Goal: Find specific page/section

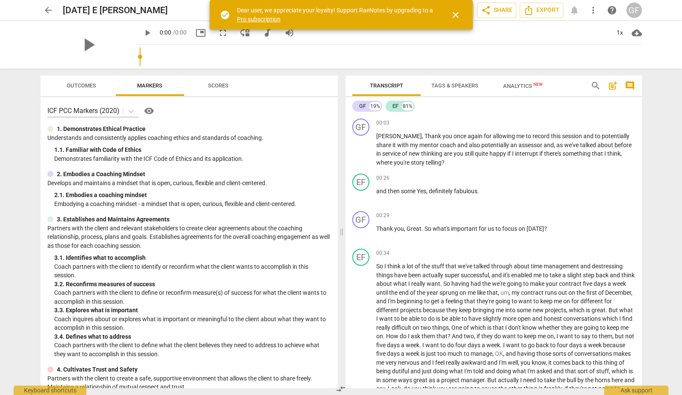
click at [459, 11] on span "close" at bounding box center [456, 15] width 10 height 10
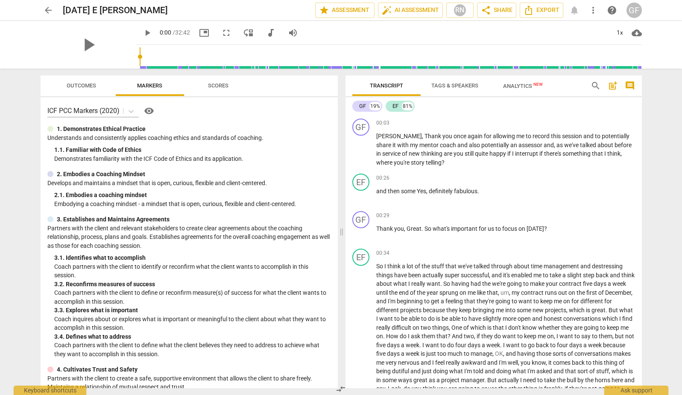
click at [46, 10] on span "arrow_back" at bounding box center [48, 10] width 10 height 10
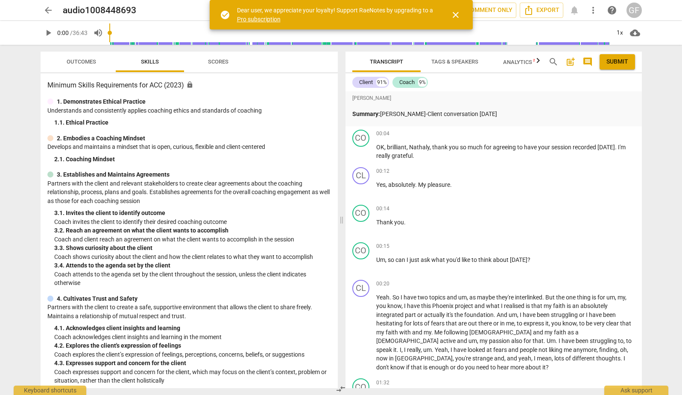
click at [455, 14] on span "close" at bounding box center [456, 15] width 10 height 10
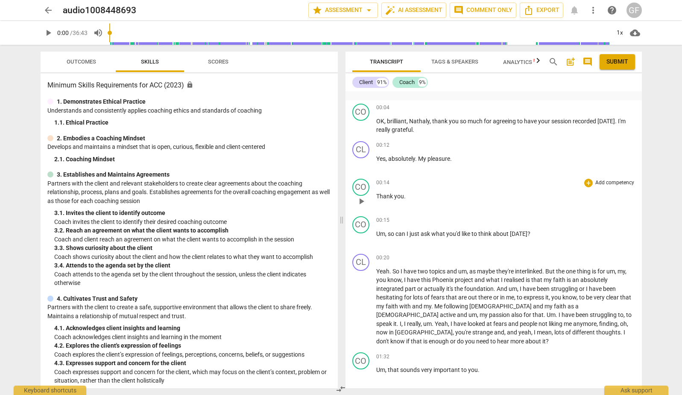
scroll to position [32, 0]
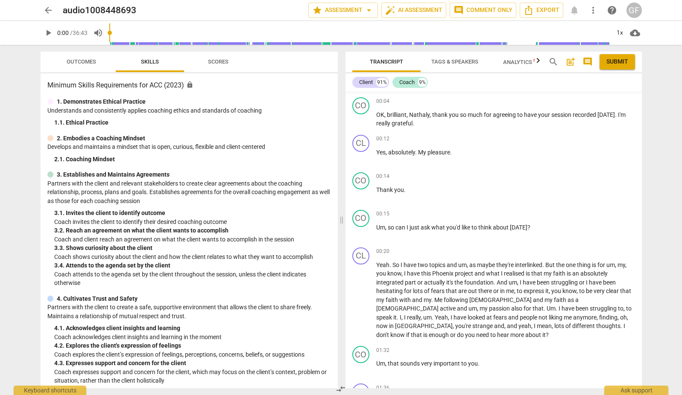
click at [550, 60] on span "search" at bounding box center [553, 62] width 10 height 10
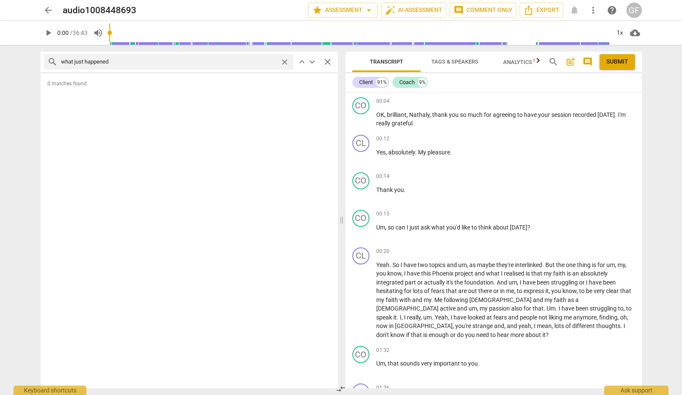
type input "what just happened"
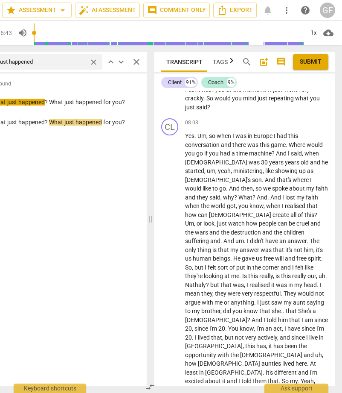
scroll to position [1706, 0]
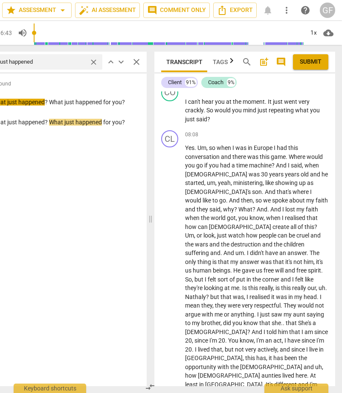
click at [136, 62] on span "close" at bounding box center [137, 62] width 10 height 10
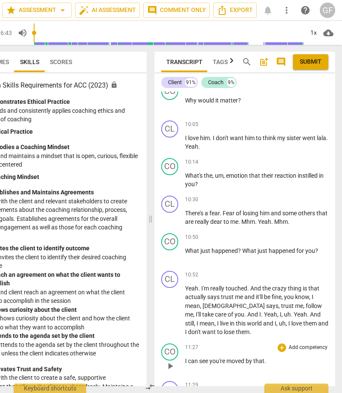
scroll to position [2050, 0]
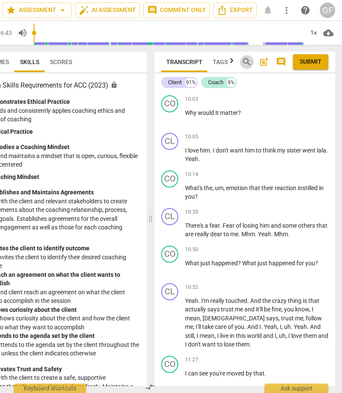
click at [250, 61] on span "search" at bounding box center [247, 62] width 10 height 10
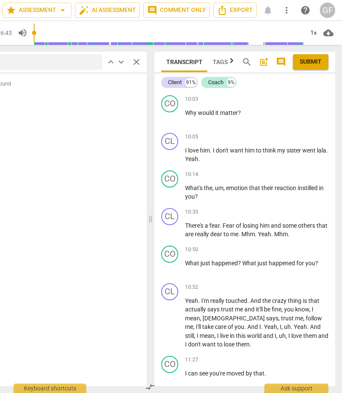
scroll to position [0, 0]
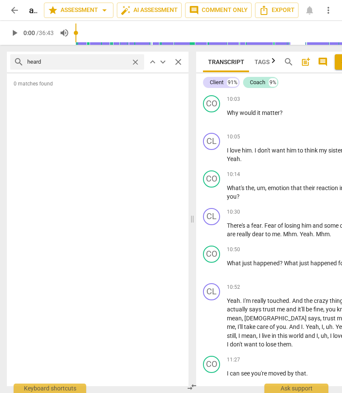
type input "heard"
click at [120, 52] on div "search heard close keyboard_arrow_up keyboard_arrow_down close" at bounding box center [98, 62] width 182 height 20
click at [109, 62] on input "heard" at bounding box center [77, 62] width 100 height 14
click at [37, 61] on input "heard" at bounding box center [77, 62] width 100 height 14
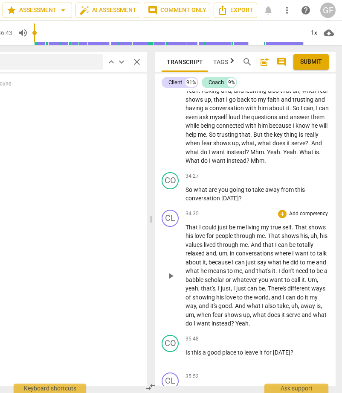
scroll to position [4884, 0]
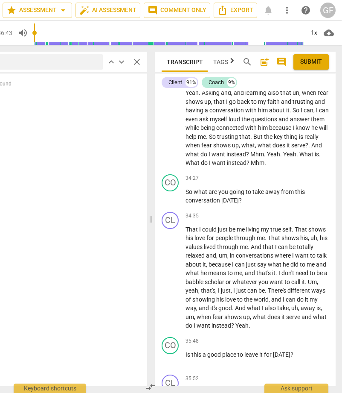
click at [234, 61] on icon "button" at bounding box center [232, 61] width 10 height 10
click at [225, 60] on span "Analytics New" at bounding box center [228, 62] width 42 height 7
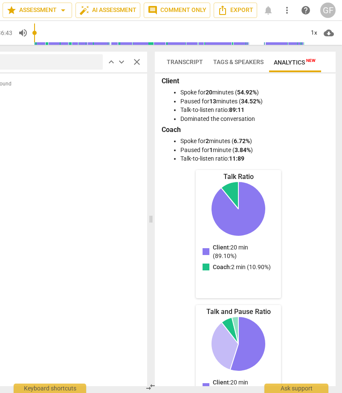
scroll to position [3, 0]
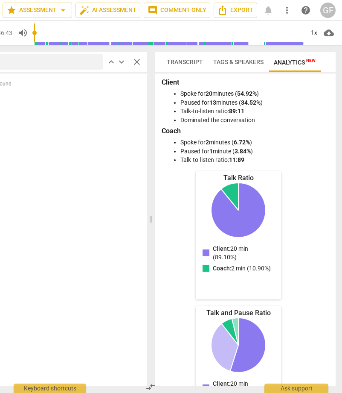
click at [185, 64] on span "Transcript" at bounding box center [185, 62] width 36 height 7
